Goal: Task Accomplishment & Management: Use online tool/utility

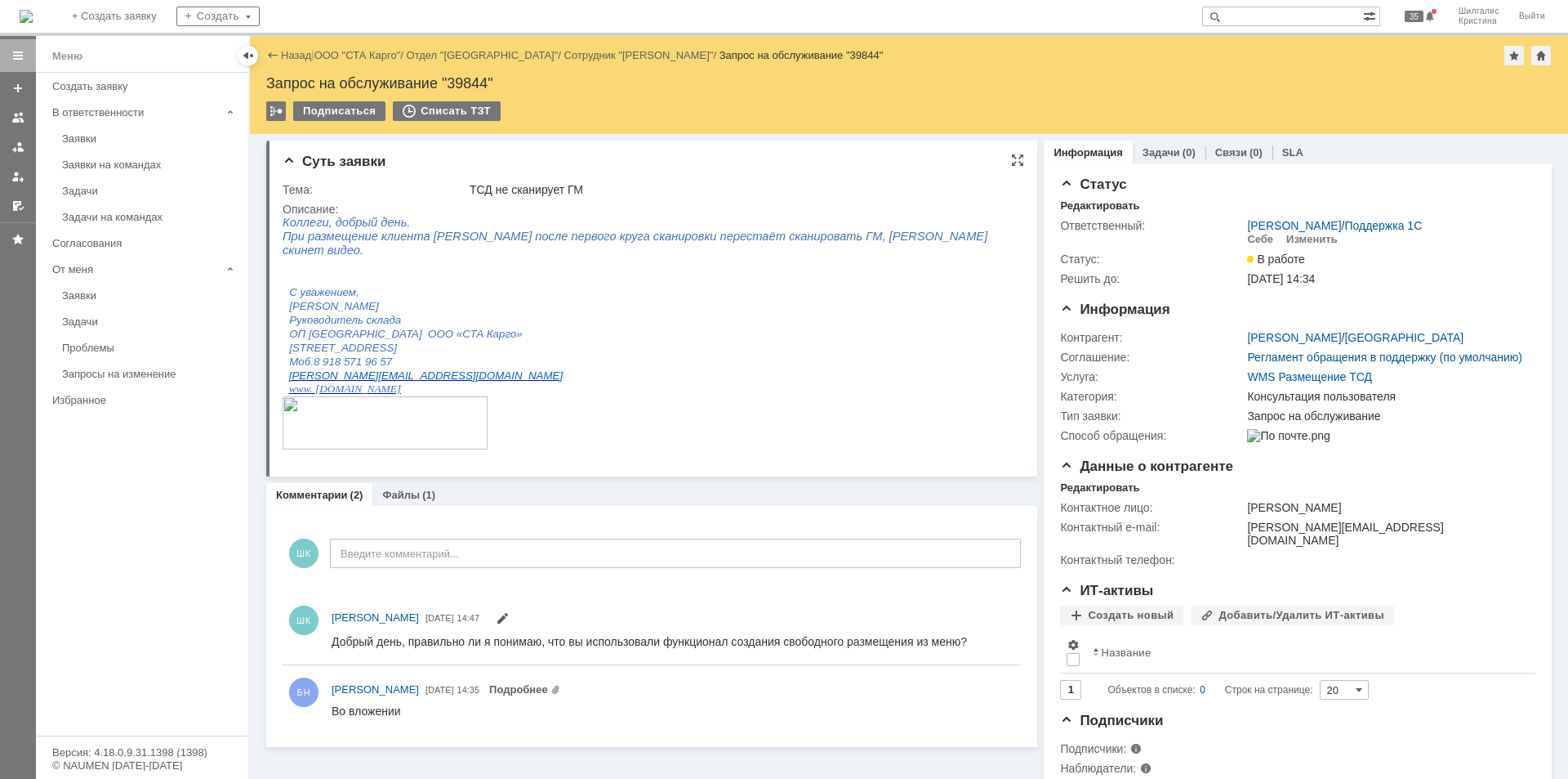
click at [678, 207] on div "Описание:" at bounding box center [650, 209] width 735 height 13
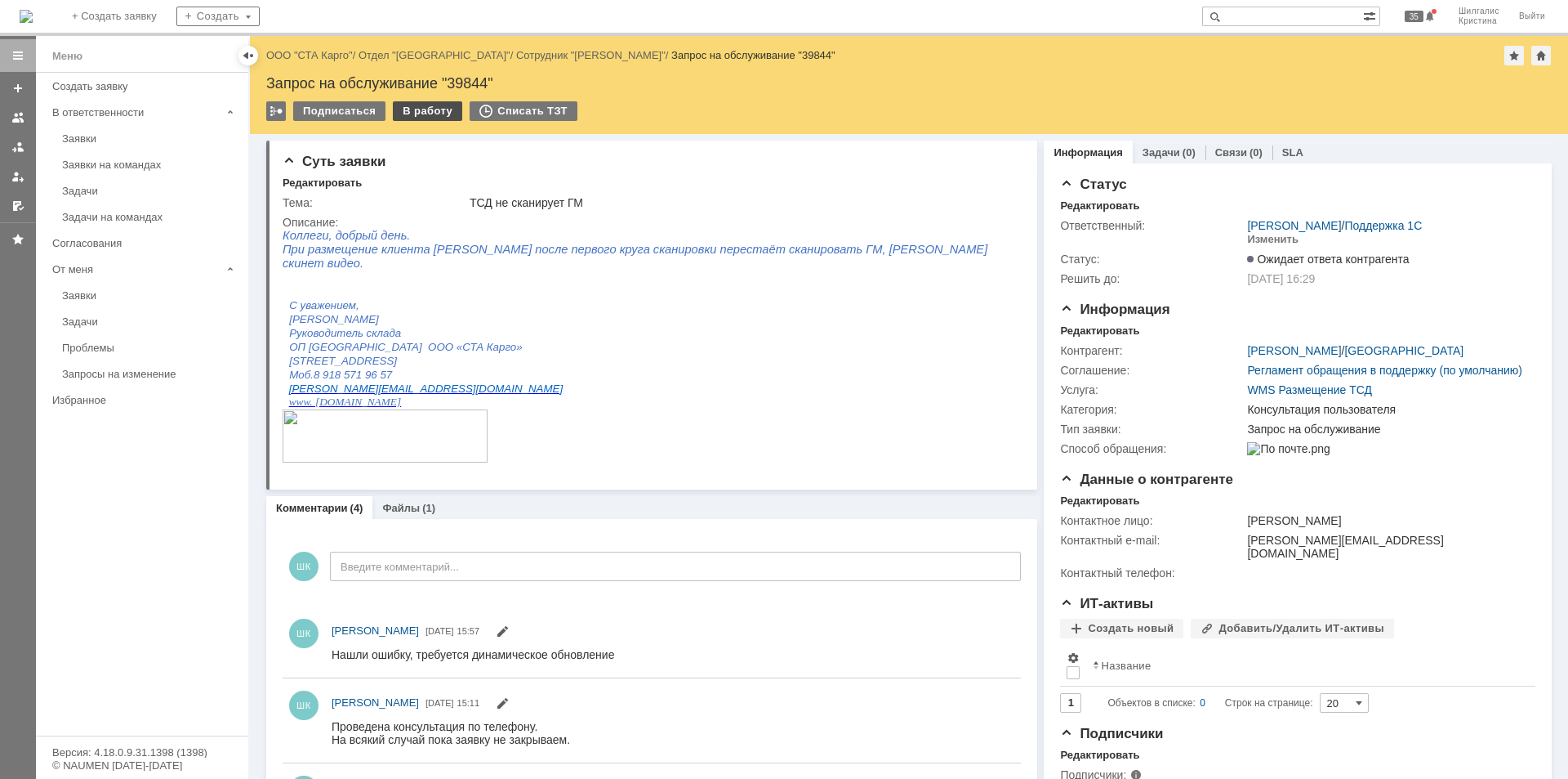
click at [427, 109] on div "В работу" at bounding box center [427, 111] width 69 height 20
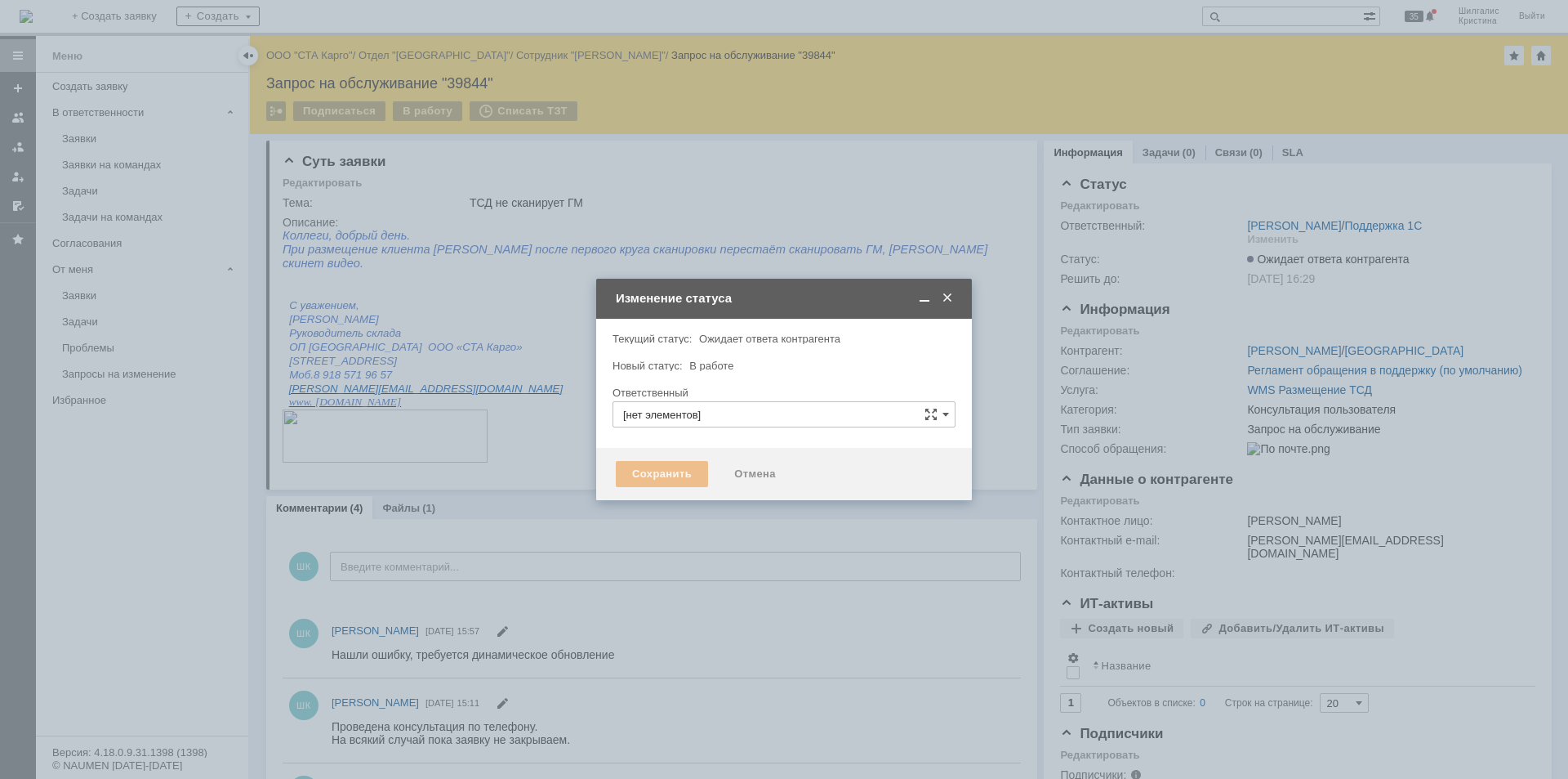
type input "[PERSON_NAME]"
type input "Консультация пользователя"
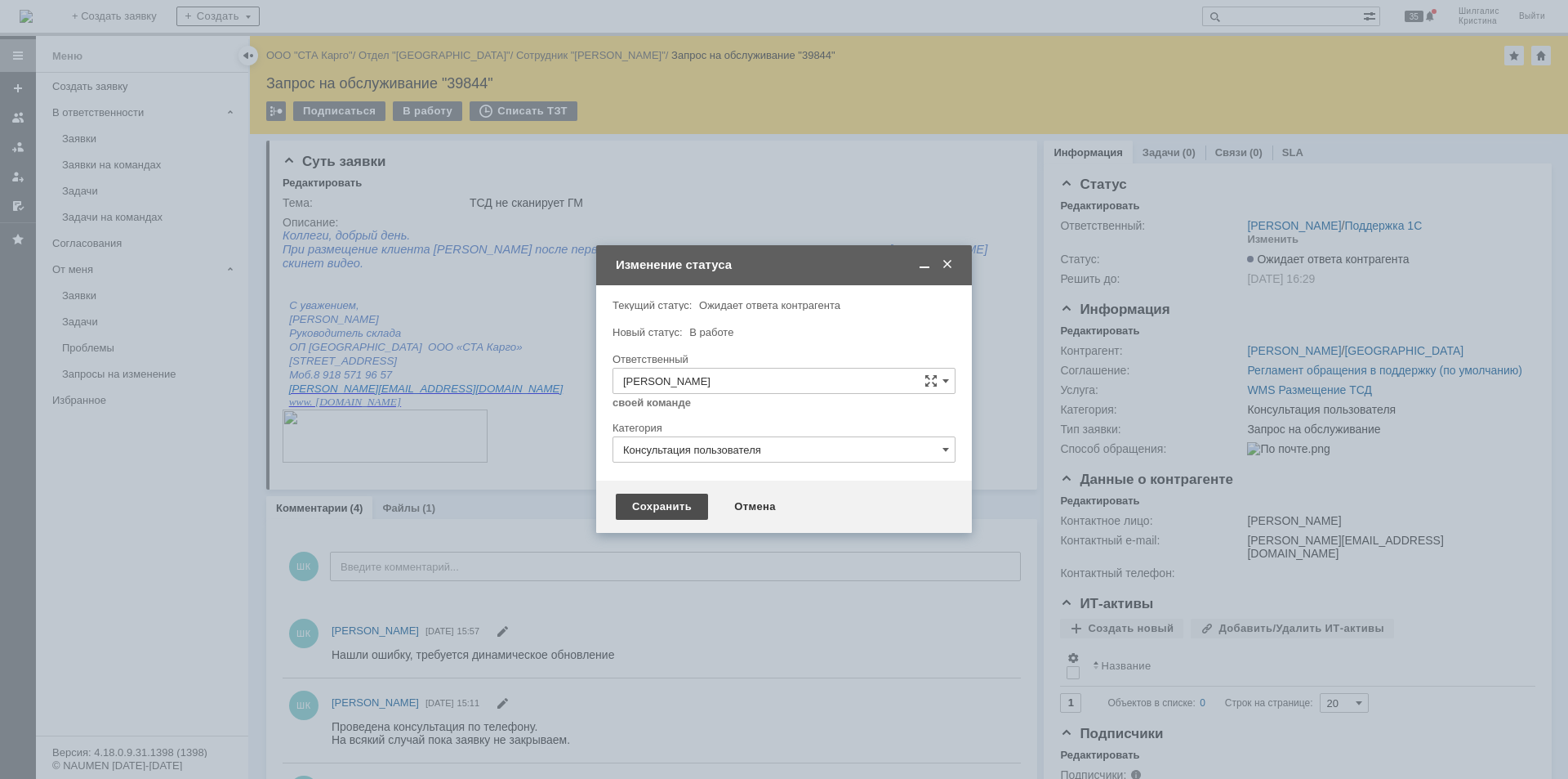
click at [673, 510] on div "Сохранить" at bounding box center [662, 507] width 92 height 26
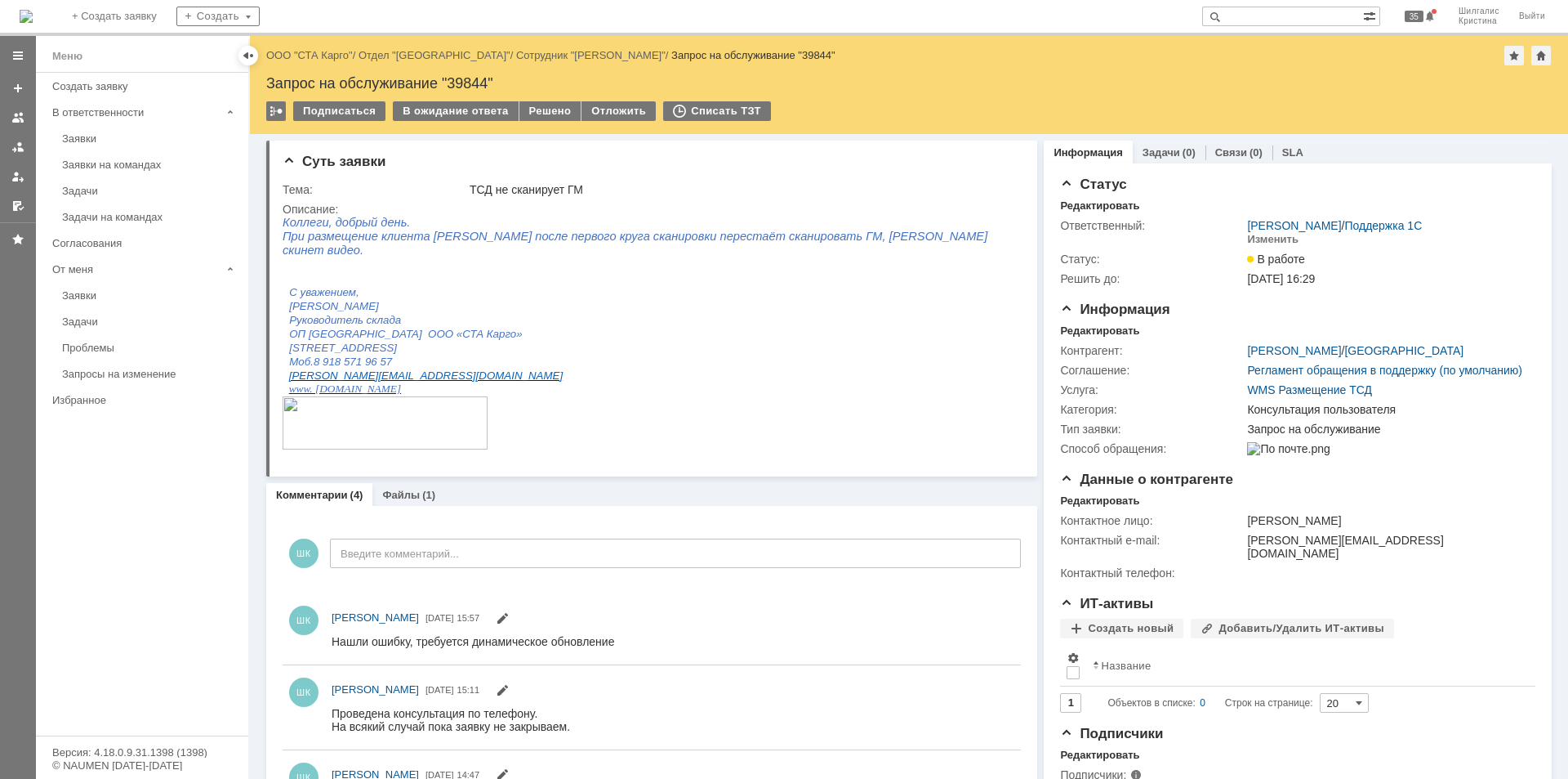
drag, startPoint x: 468, startPoint y: 112, endPoint x: 479, endPoint y: 135, distance: 25.5
click at [468, 111] on div "В ожидание ответа" at bounding box center [455, 111] width 125 height 20
